Goal: Understand process/instructions: Learn how to perform a task or action

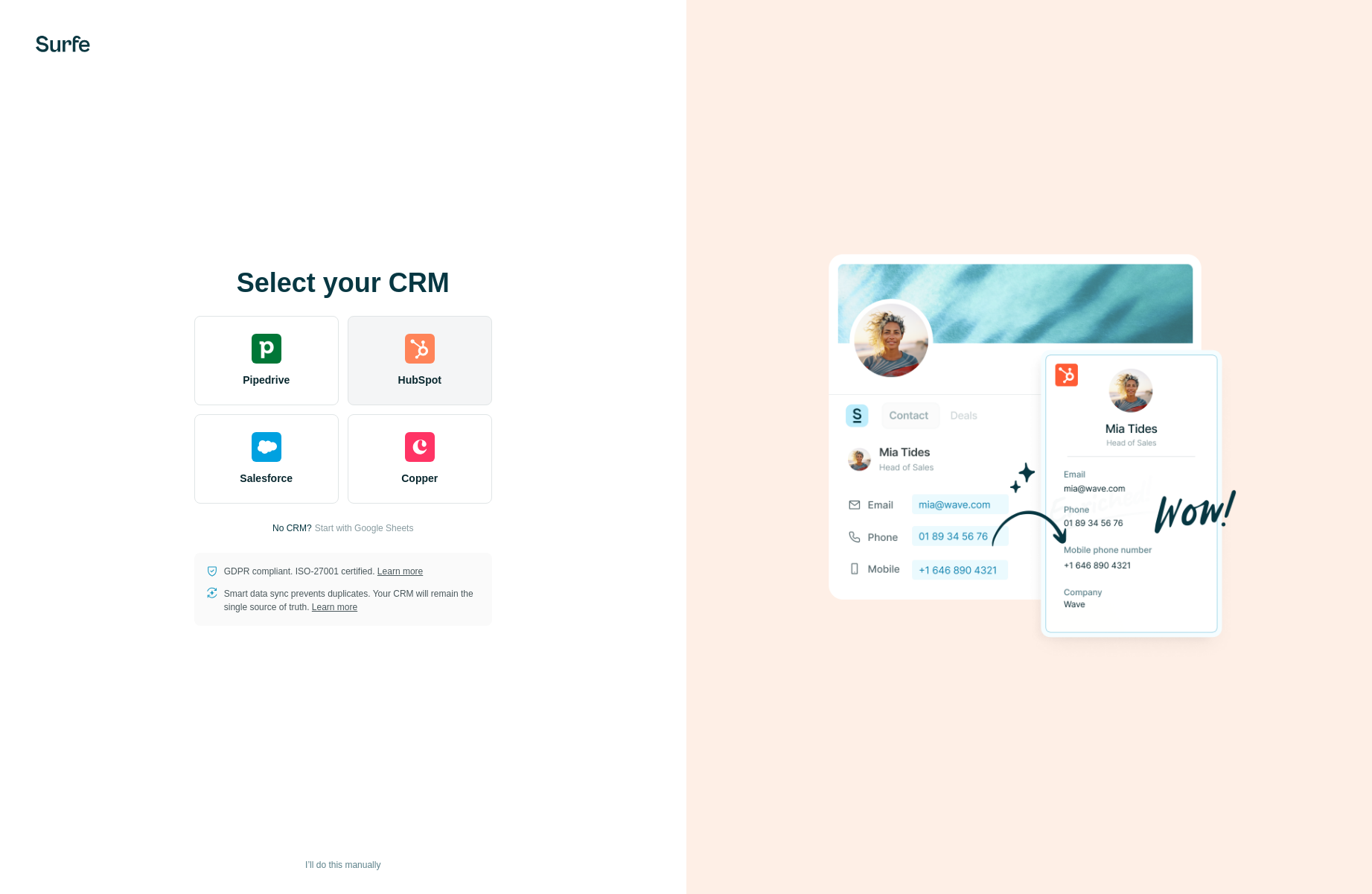
click at [412, 367] on div "HubSpot" at bounding box center [420, 360] width 145 height 89
